Goal: Transaction & Acquisition: Download file/media

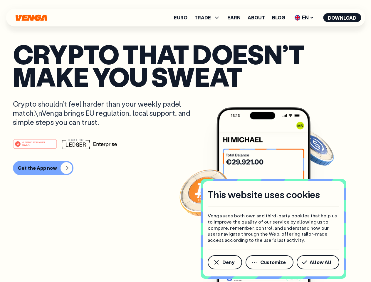
click at [185, 141] on div "#1 PRODUCT OF THE MONTH Web3" at bounding box center [185, 144] width 345 height 11
click at [224, 262] on span "Deny" at bounding box center [228, 262] width 12 height 5
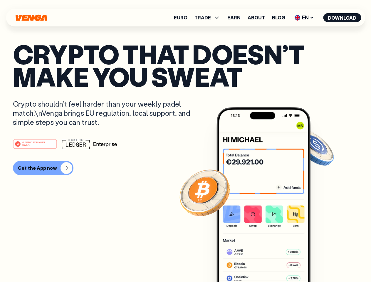
click at [270, 262] on img at bounding box center [263, 205] width 94 height 197
click at [319, 262] on article "Crypto that doesn’t make you sweat Crypto shouldn’t feel harder than your weekl…" at bounding box center [185, 153] width 345 height 220
click at [209, 18] on span "TRADE" at bounding box center [202, 17] width 16 height 5
click at [304, 18] on span "EN" at bounding box center [304, 17] width 24 height 9
click at [342, 18] on button "Download" at bounding box center [342, 17] width 38 height 9
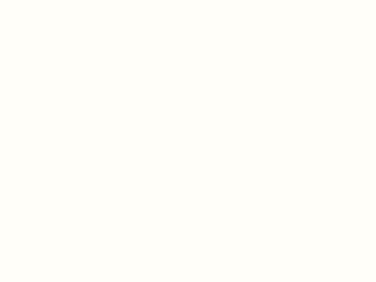
click at [185, 0] on html "This website uses cookies Venga uses both own and third-party cookies that help…" at bounding box center [188, 0] width 376 height 0
click at [42, 0] on html "This website uses cookies Venga uses both own and third-party cookies that help…" at bounding box center [188, 0] width 376 height 0
click at [36, 0] on html "This website uses cookies Venga uses both own and third-party cookies that help…" at bounding box center [188, 0] width 376 height 0
